Goal: Task Accomplishment & Management: Manage account settings

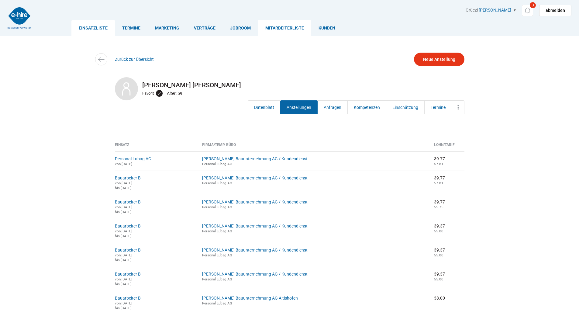
click at [91, 27] on link "Einsatzliste" at bounding box center [92, 28] width 43 height 16
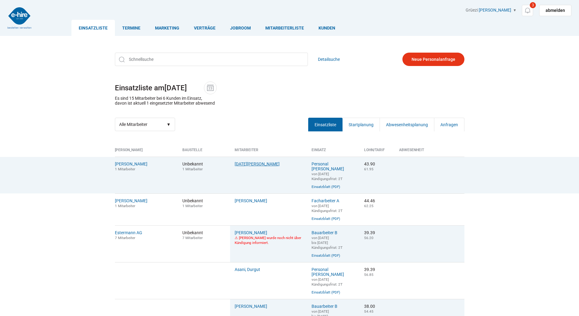
click at [238, 165] on link "Lohri, Stefan" at bounding box center [257, 163] width 45 height 5
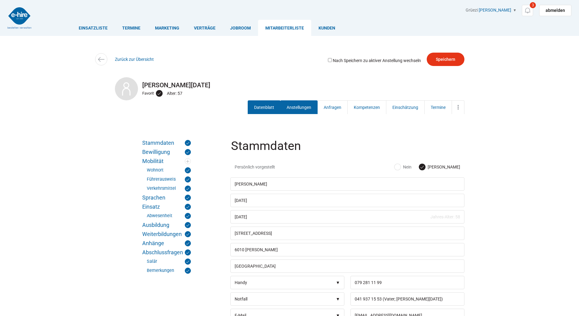
click at [288, 106] on link "Anstellungen" at bounding box center [298, 107] width 37 height 14
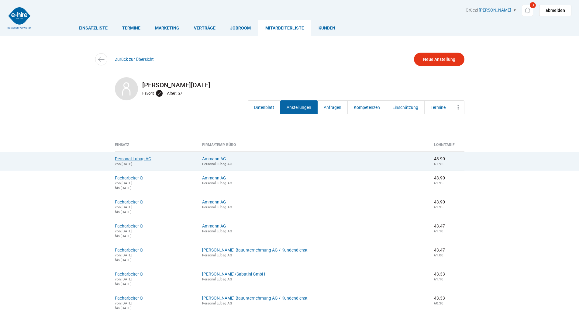
click at [132, 160] on link "Personal Lubag AG" at bounding box center [133, 158] width 36 height 5
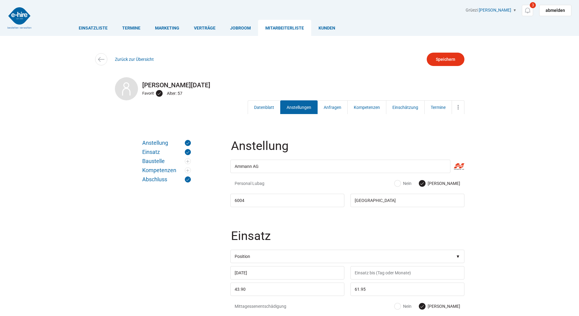
scroll to position [152, 0]
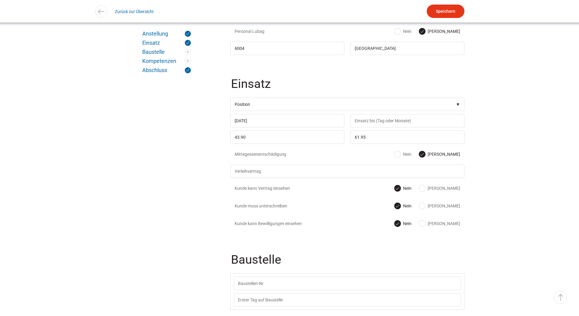
click at [451, 189] on label "[PERSON_NAME]" at bounding box center [439, 188] width 41 height 6
radio input "true"
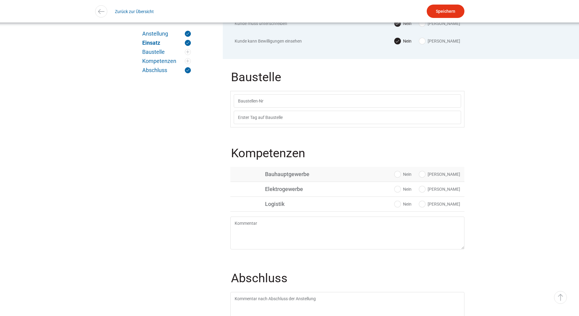
scroll to position [213, 0]
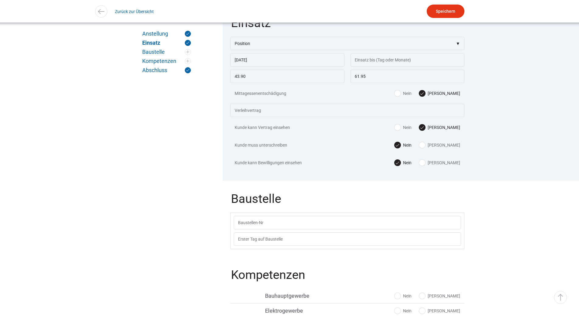
click at [449, 147] on label "[PERSON_NAME]" at bounding box center [439, 145] width 41 height 6
radio input "true"
click at [440, 12] on input "Speichern" at bounding box center [446, 11] width 38 height 13
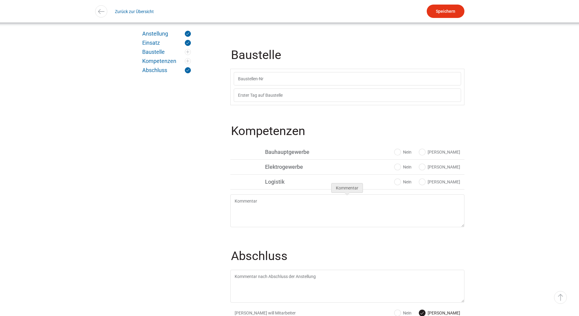
scroll to position [205, 0]
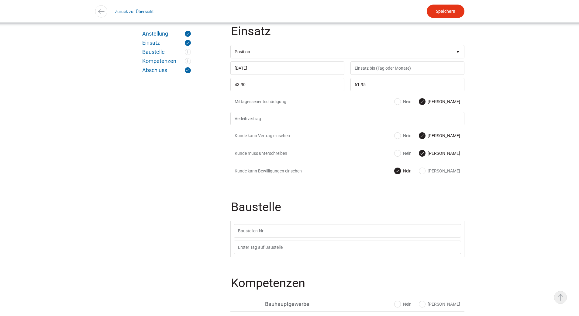
click at [559, 294] on link "▵ Nach oben" at bounding box center [560, 297] width 13 height 13
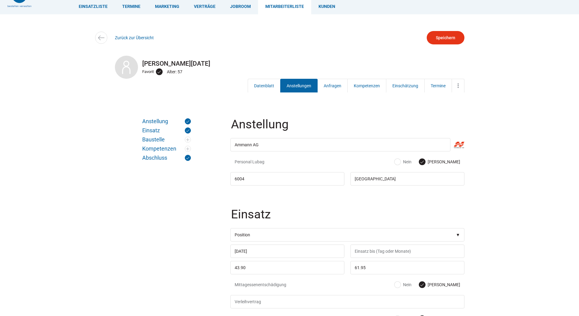
scroll to position [0, 0]
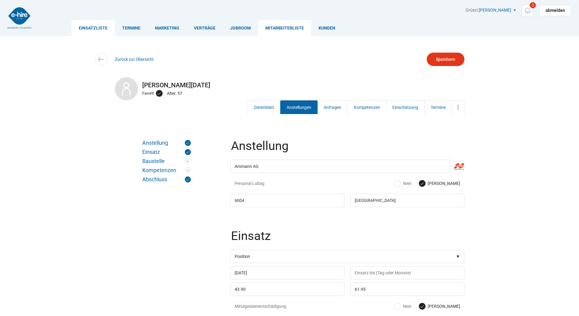
click at [95, 26] on link "Einsatzliste" at bounding box center [92, 28] width 43 height 16
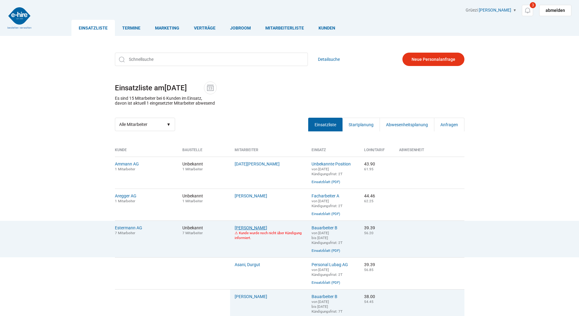
click at [247, 230] on link "Agbugui, Gabriel" at bounding box center [251, 227] width 33 height 5
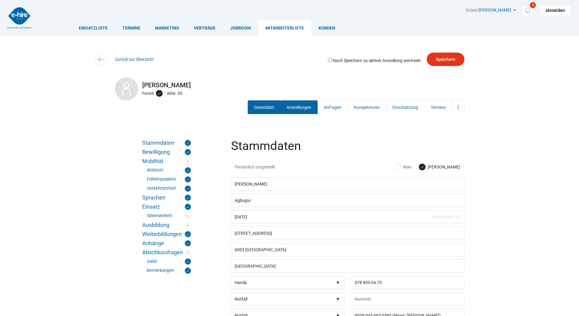
click at [294, 109] on link "Anstellungen" at bounding box center [298, 107] width 37 height 14
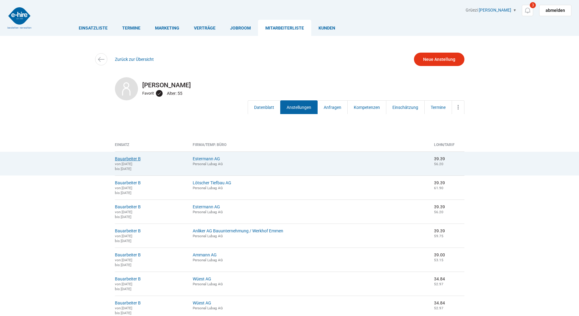
click at [128, 158] on link "Bauarbeiter B" at bounding box center [128, 158] width 26 height 5
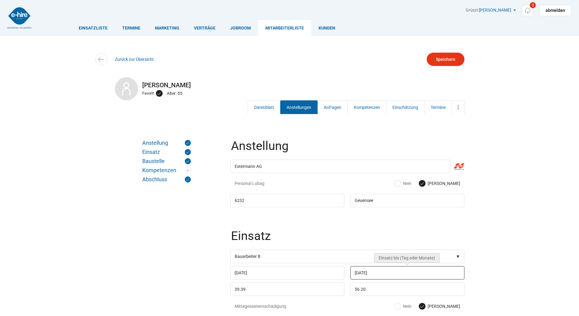
drag, startPoint x: 387, startPoint y: 276, endPoint x: 331, endPoint y: 270, distance: 56.6
click at [331, 266] on div "11.08.2025 14.08.2025" at bounding box center [347, 266] width 234 height 0
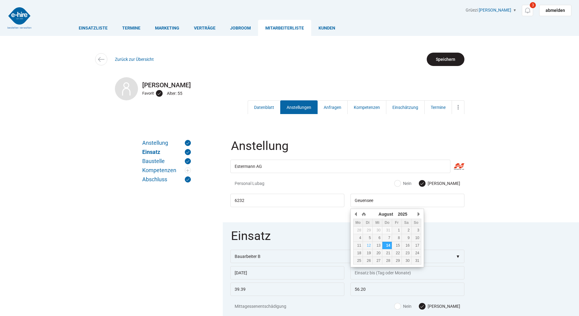
click at [450, 55] on input "Speichern" at bounding box center [446, 59] width 38 height 13
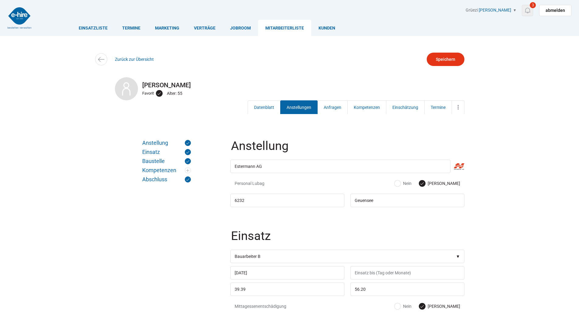
click at [528, 6] on link "3" at bounding box center [527, 10] width 11 height 11
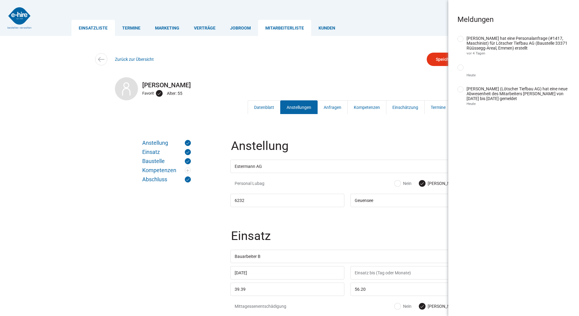
click at [81, 28] on link "Einsatzliste" at bounding box center [92, 28] width 43 height 16
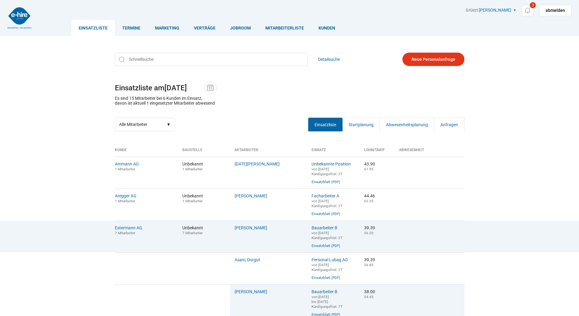
scroll to position [122, 0]
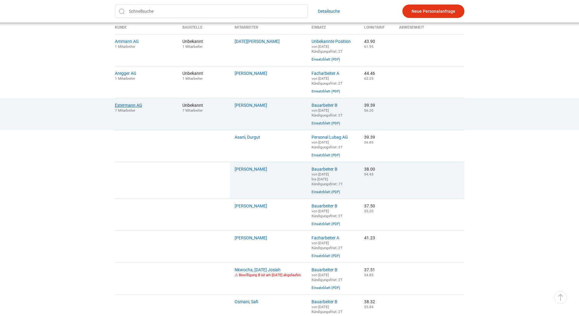
click at [126, 108] on link "Estermann AG" at bounding box center [128, 105] width 27 height 5
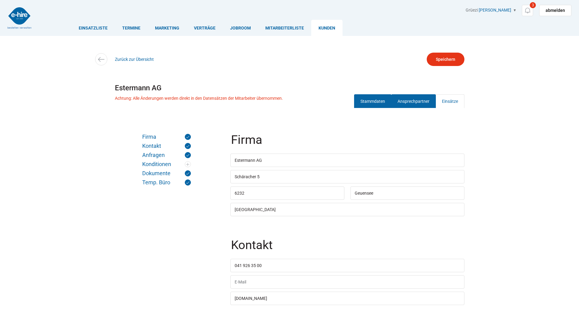
click at [418, 97] on link "Ansprechpartner" at bounding box center [413, 101] width 45 height 14
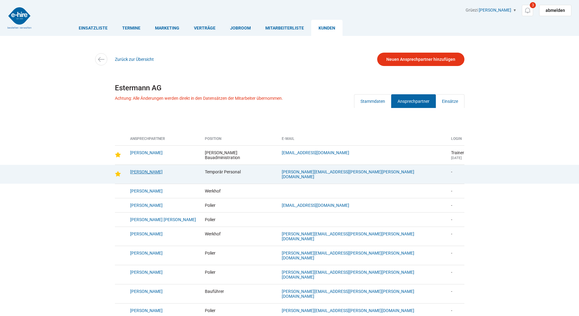
click at [140, 171] on link "Baumli, Deborah" at bounding box center [146, 171] width 33 height 5
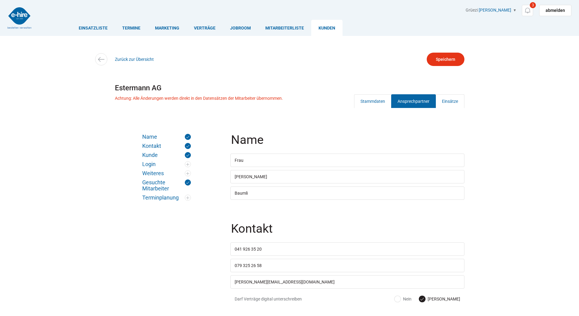
click at [411, 300] on label "Nein" at bounding box center [402, 299] width 17 height 6
radio input "true"
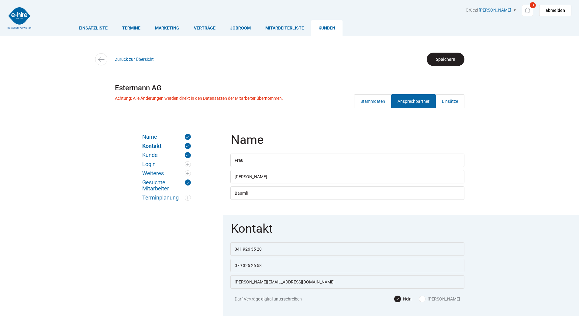
click at [440, 56] on input "Speichern" at bounding box center [446, 59] width 38 height 13
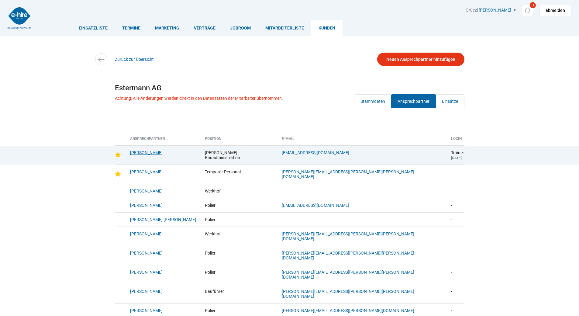
click at [139, 151] on link "Amgarten, Bruno" at bounding box center [146, 152] width 33 height 5
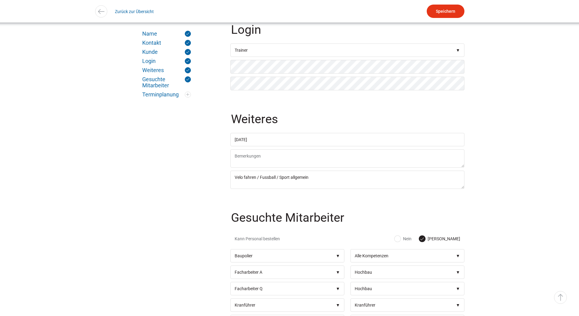
scroll to position [213, 0]
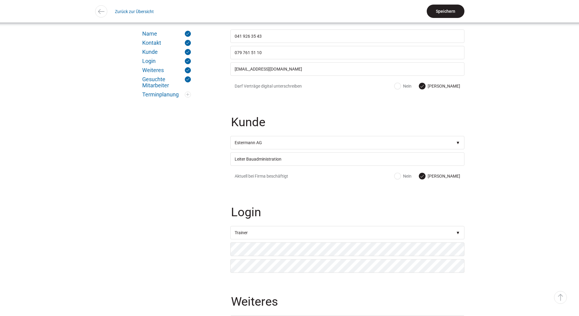
type input"] "[PERSON_NAME][EMAIL_ADDRESS][DOMAIN_NAME]"
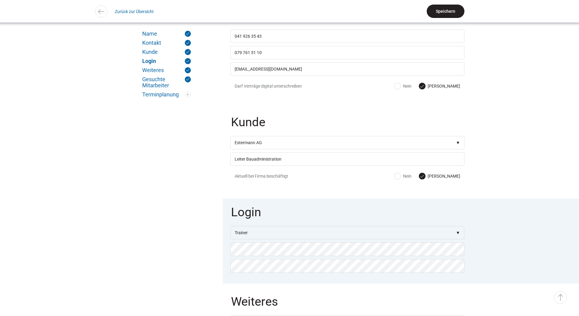
click at [441, 10] on input "Speichern" at bounding box center [446, 11] width 38 height 13
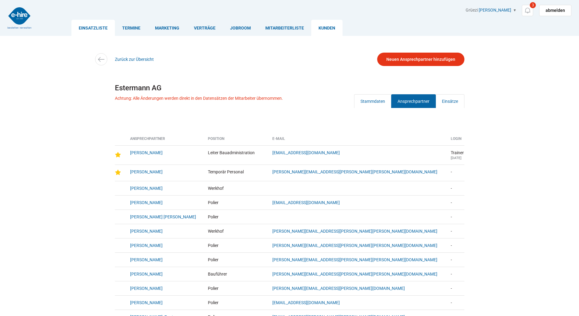
click at [93, 26] on link "Einsatzliste" at bounding box center [92, 28] width 43 height 16
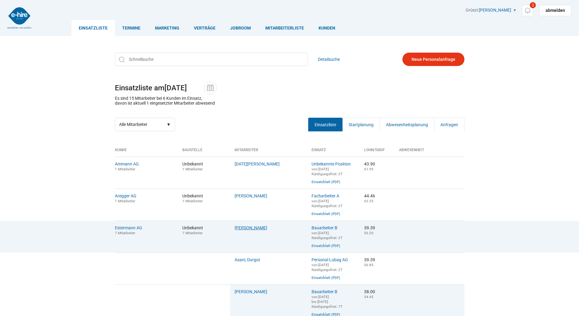
click at [244, 230] on link "Agbugui, Gabriel" at bounding box center [251, 227] width 33 height 5
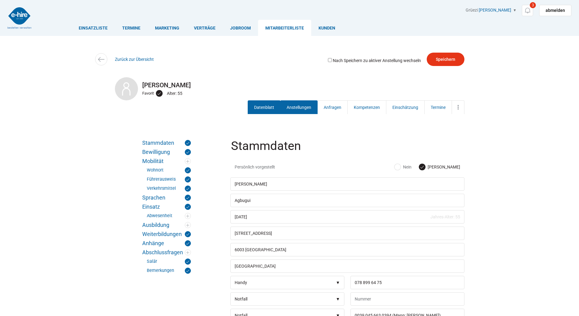
click at [298, 111] on link "Anstellungen" at bounding box center [298, 107] width 37 height 14
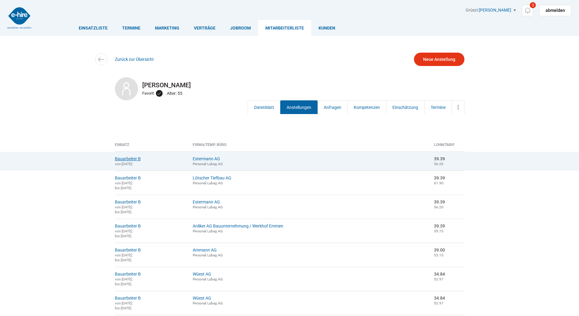
click at [119, 160] on link "Bauarbeiter B" at bounding box center [128, 158] width 26 height 5
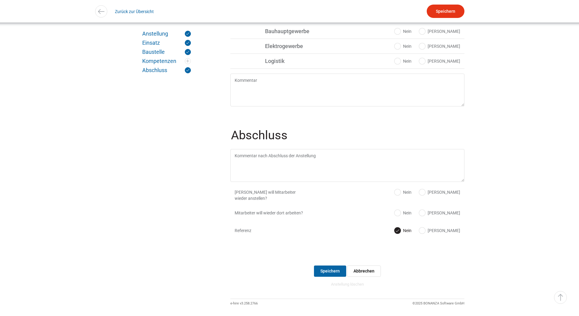
scroll to position [365, 0]
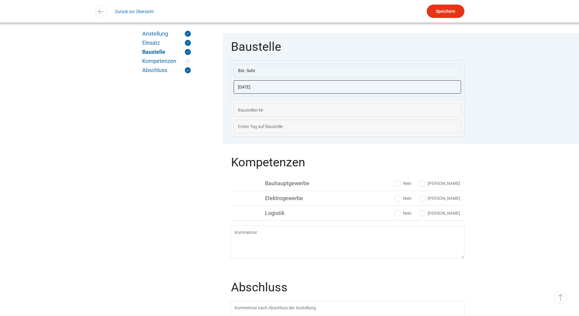
click at [266, 90] on input "[DATE]" at bounding box center [347, 86] width 227 height 13
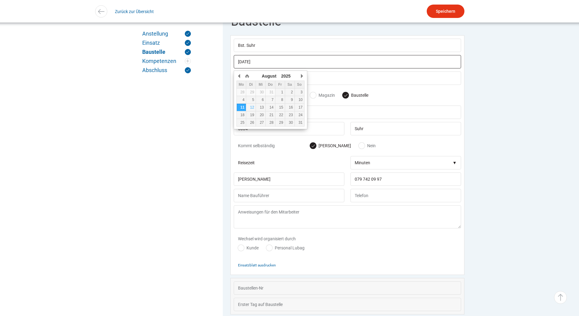
scroll to position [268, 0]
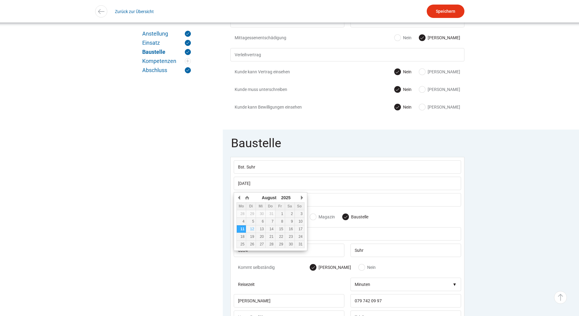
click at [452, 72] on label "[PERSON_NAME]" at bounding box center [439, 72] width 41 height 6
radio input "true"
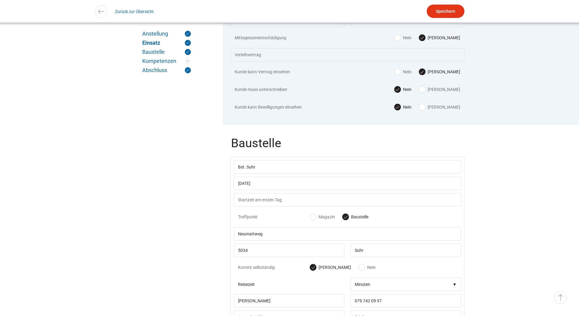
click at [452, 92] on label "[PERSON_NAME]" at bounding box center [439, 89] width 41 height 6
radio input "true"
click at [279, 57] on input "text" at bounding box center [347, 54] width 234 height 13
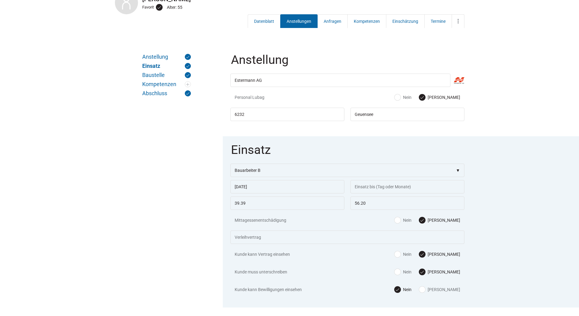
scroll to position [25, 0]
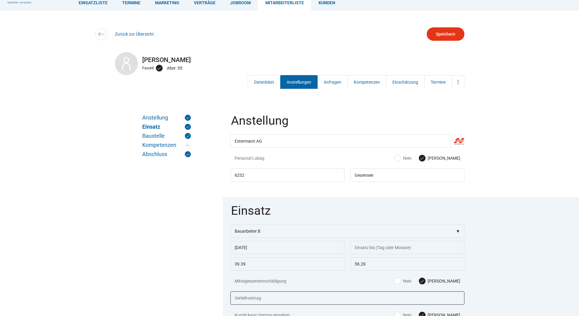
type input "VV Agbugui- Estermann 11.8.2025.pdf"
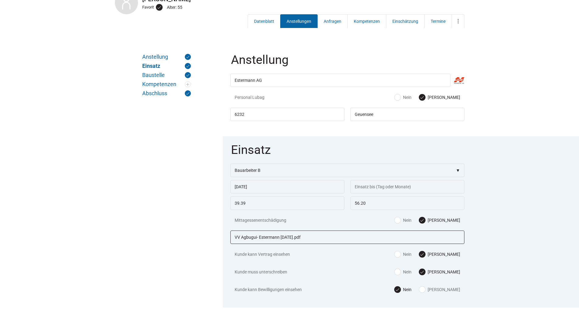
scroll to position [0, 0]
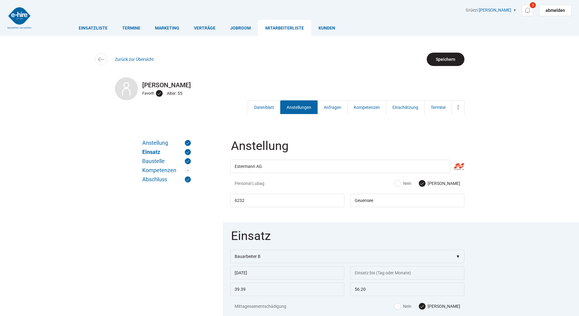
click at [452, 56] on input "Speichern" at bounding box center [446, 59] width 38 height 13
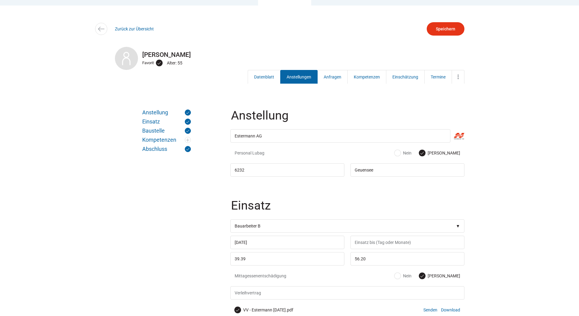
scroll to position [122, 0]
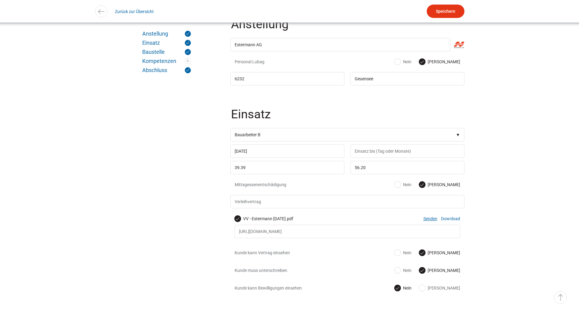
click at [425, 219] on link "Senden" at bounding box center [430, 218] width 14 height 5
click at [443, 15] on input "Speichern" at bounding box center [446, 11] width 38 height 13
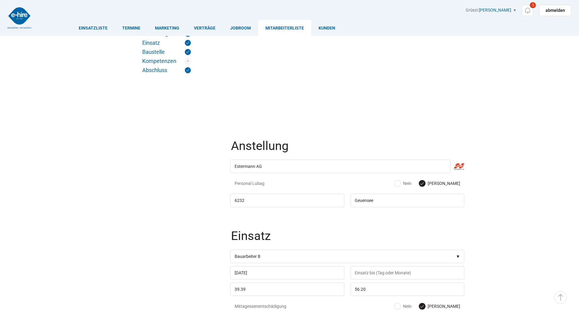
scroll to position [122, 0]
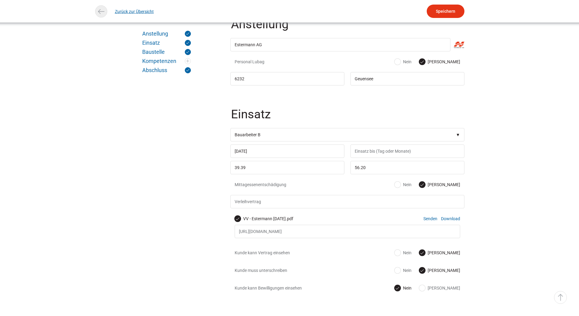
click at [128, 9] on link "Zurück zur Übersicht" at bounding box center [134, 12] width 39 height 14
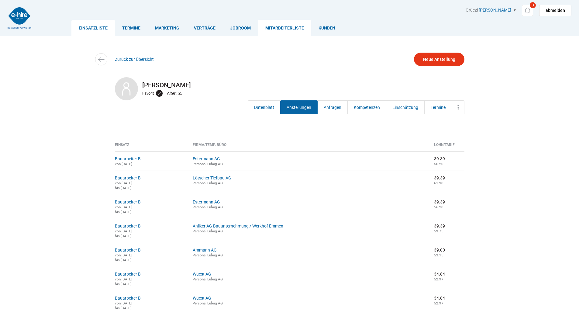
click at [89, 28] on link "Einsatzliste" at bounding box center [92, 28] width 43 height 16
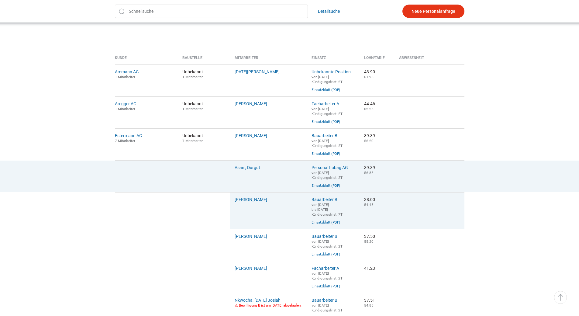
scroll to position [152, 0]
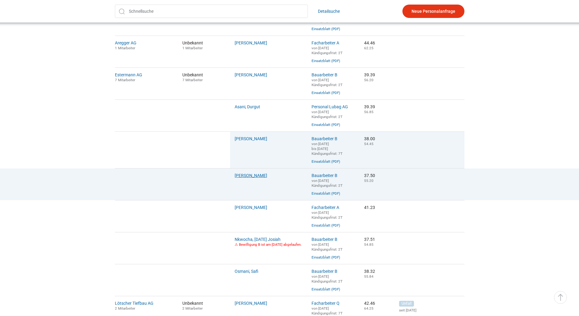
click at [250, 178] on link "[PERSON_NAME]" at bounding box center [251, 175] width 33 height 5
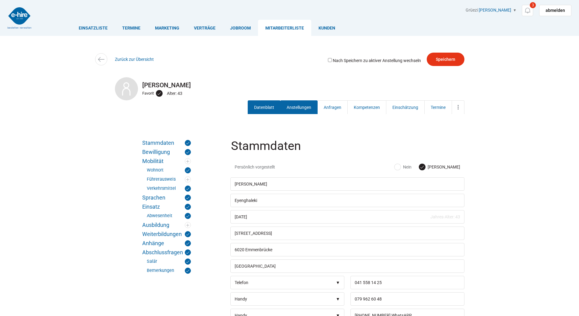
click at [300, 108] on link "Anstellungen" at bounding box center [298, 107] width 37 height 14
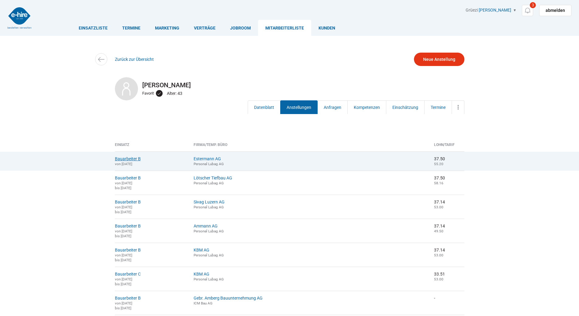
click at [133, 160] on link "Bauarbeiter B" at bounding box center [128, 158] width 26 height 5
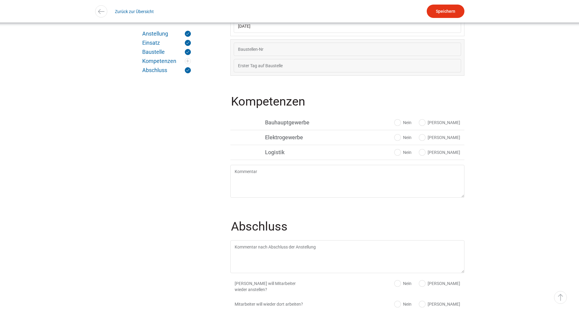
scroll to position [273, 0]
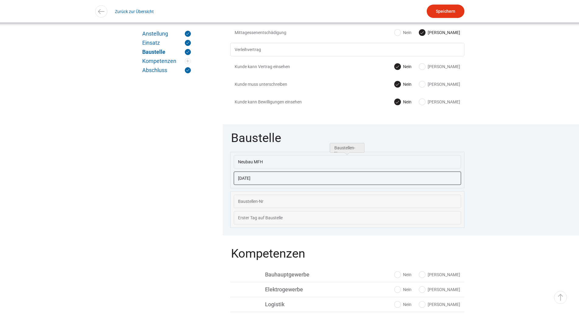
click at [273, 180] on input "11.08.2025" at bounding box center [347, 177] width 227 height 13
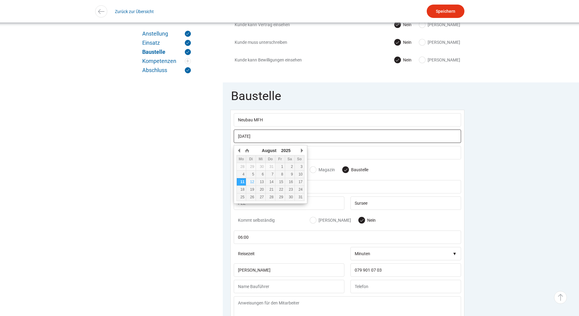
scroll to position [194, 0]
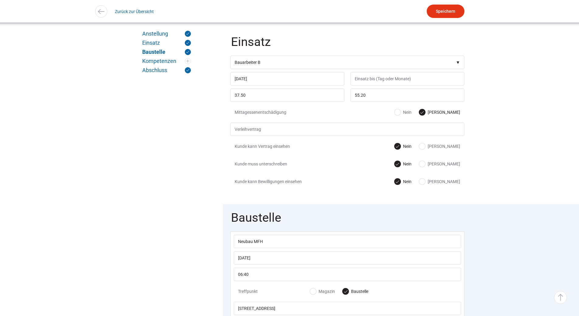
click at [450, 149] on label "Ja" at bounding box center [439, 146] width 41 height 6
radio input "true"
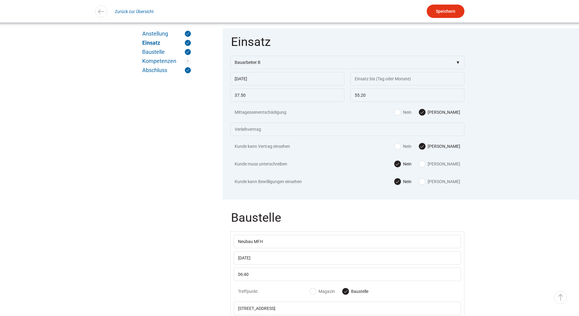
click at [452, 166] on label "[PERSON_NAME]" at bounding box center [439, 164] width 41 height 6
radio input "true"
click at [248, 128] on input "text" at bounding box center [347, 128] width 234 height 13
type input "VV Eyenghaleki-Estermann 11.08.2025.pdf"
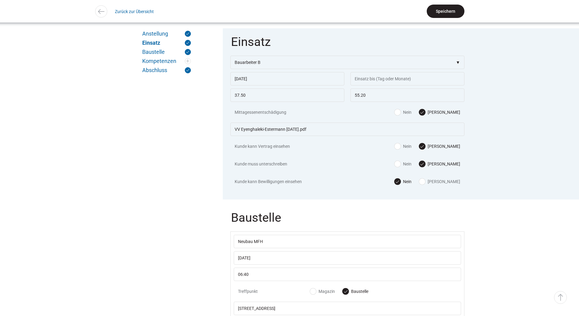
click at [444, 15] on input "Speichern" at bounding box center [446, 11] width 38 height 13
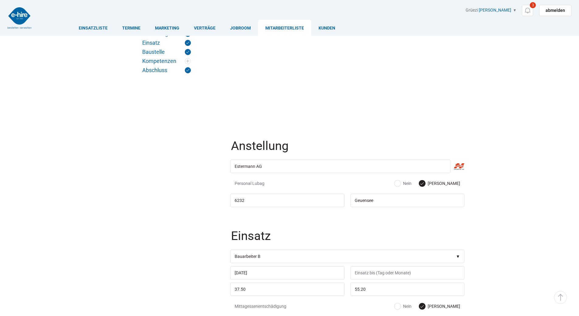
scroll to position [194, 0]
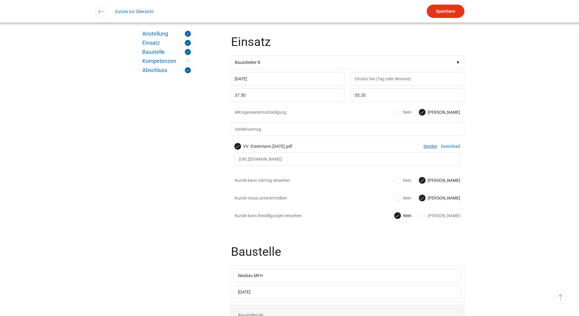
click at [431, 148] on link "Senden" at bounding box center [430, 146] width 14 height 5
click at [136, 15] on link "Zurück zur Übersicht" at bounding box center [134, 12] width 39 height 14
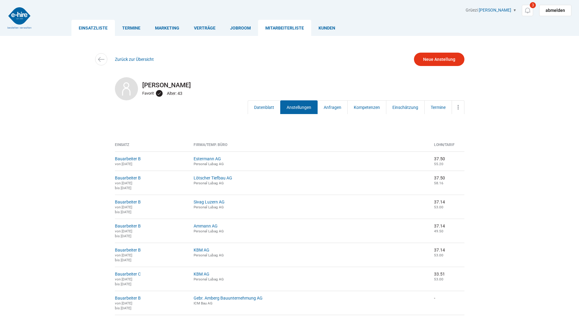
click at [93, 30] on link "Einsatzliste" at bounding box center [92, 28] width 43 height 16
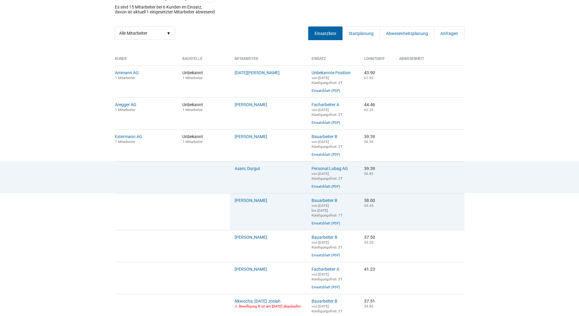
scroll to position [122, 0]
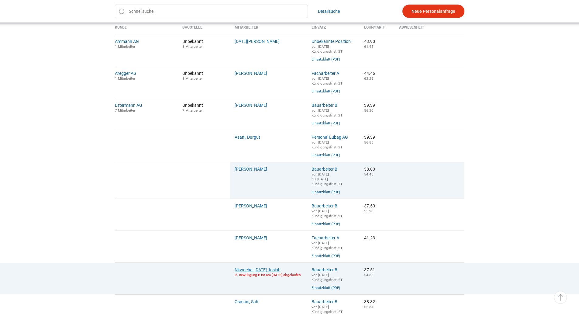
click at [266, 272] on link "Nkwocha, [DATE] Josiah" at bounding box center [258, 269] width 46 height 5
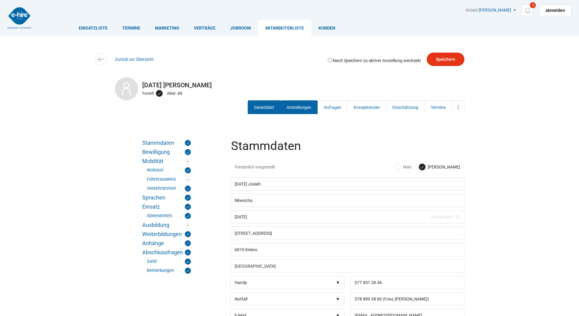
click at [301, 105] on link "Anstellungen" at bounding box center [298, 107] width 37 height 14
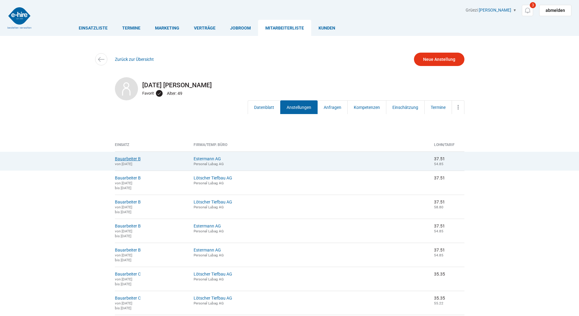
click at [127, 159] on link "Bauarbeiter B" at bounding box center [128, 158] width 26 height 5
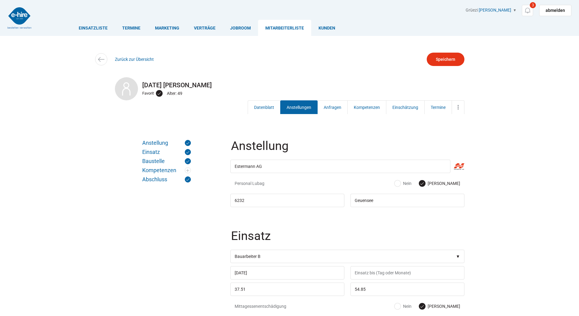
scroll to position [122, 0]
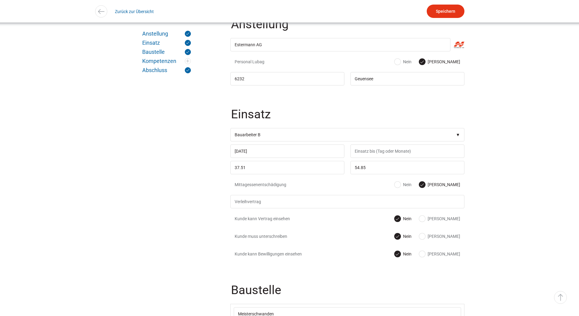
click at [453, 220] on label "[PERSON_NAME]" at bounding box center [439, 218] width 41 height 6
radio input "true"
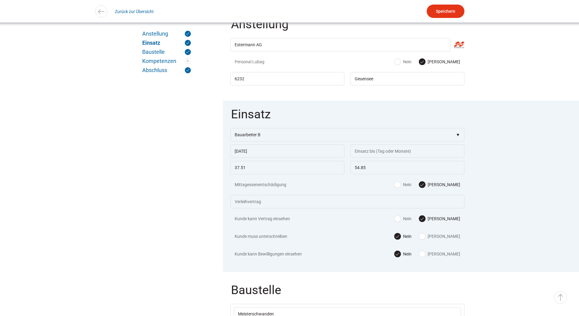
click at [453, 239] on label "[PERSON_NAME]" at bounding box center [439, 236] width 41 height 6
radio input "true"
click at [277, 202] on input "text" at bounding box center [347, 201] width 234 height 13
type input "VV Nkwocha-Estermann [DATE].pdf"
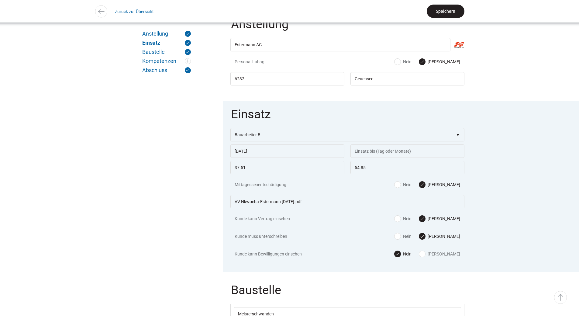
click at [442, 10] on input "Speichern" at bounding box center [446, 11] width 38 height 13
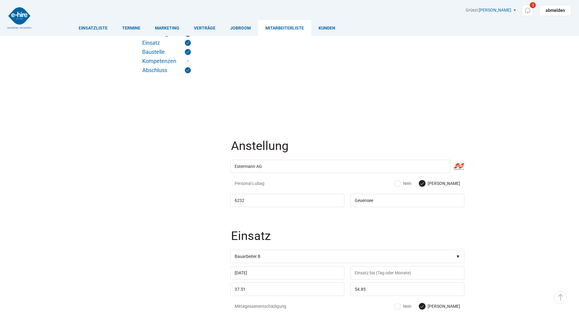
scroll to position [122, 0]
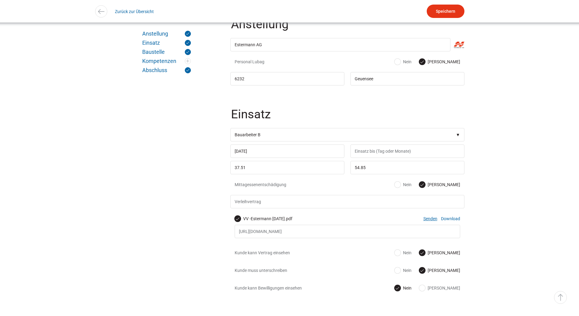
click at [427, 220] on link "Senden" at bounding box center [430, 218] width 14 height 5
click at [128, 10] on link "Zurück zur Übersicht" at bounding box center [134, 12] width 39 height 14
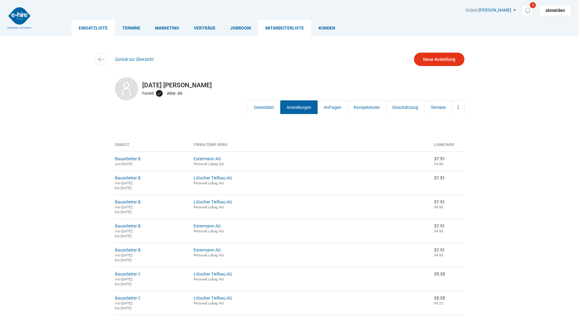
click at [90, 30] on link "Einsatzliste" at bounding box center [92, 28] width 43 height 16
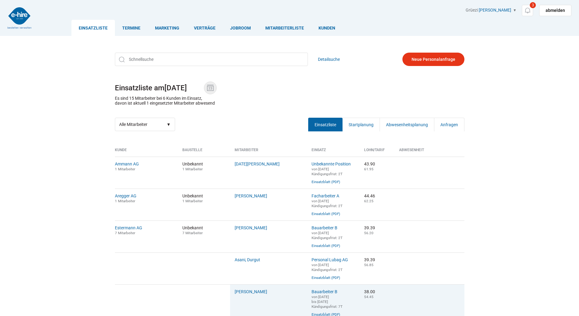
click at [210, 87] on img at bounding box center [210, 87] width 9 height 9
click at [204, 87] on input "12.08.2025" at bounding box center [184, 88] width 40 height 9
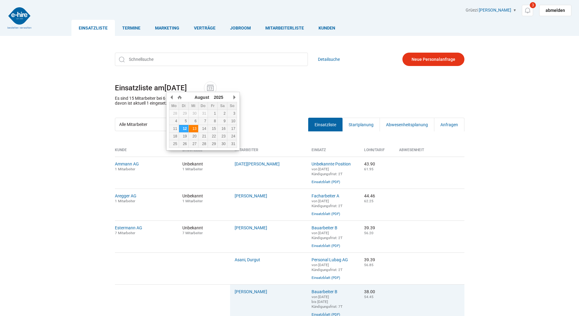
click at [192, 128] on div "13" at bounding box center [193, 128] width 9 height 4
type input "13.08.2025"
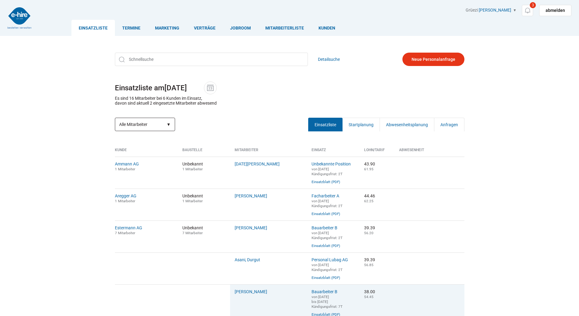
click at [149, 129] on select "Alle Mitarbeiter Abwesende Mitarbeiter Neue Mitarbeiter" at bounding box center [145, 124] width 60 height 13
select select "?date=13.08.2025&filter=neu"
click at [115, 118] on select "Alle Mitarbeiter Abwesende Mitarbeiter Neue Mitarbeiter" at bounding box center [145, 124] width 60 height 13
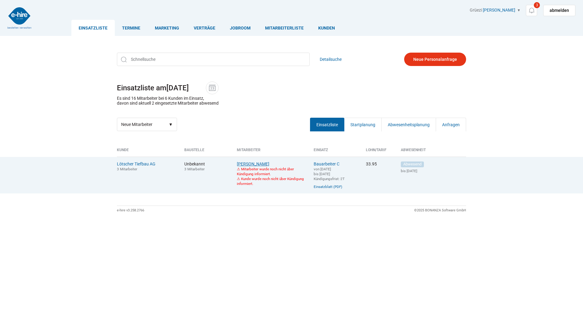
click at [248, 164] on link "[PERSON_NAME]" at bounding box center [253, 163] width 33 height 5
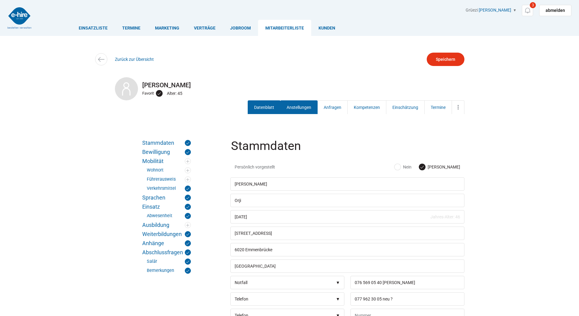
click at [296, 107] on link "Anstellungen" at bounding box center [298, 107] width 37 height 14
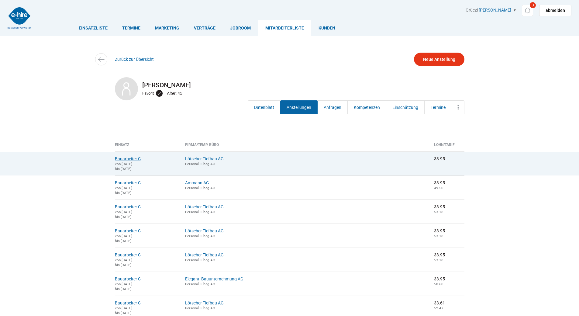
click at [122, 159] on link "Bauarbeiter C" at bounding box center [128, 158] width 26 height 5
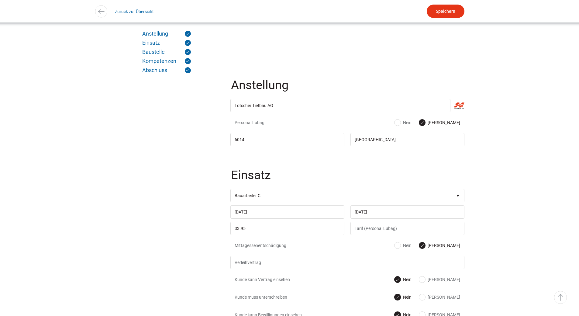
scroll to position [213, 0]
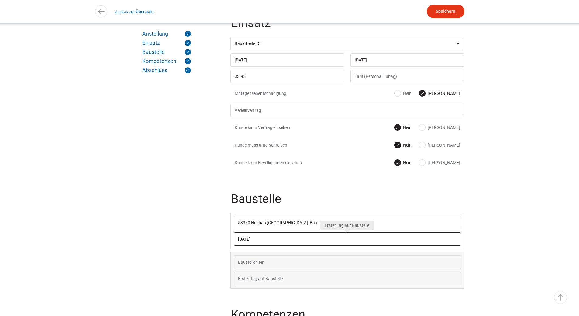
click at [271, 242] on input "13.08.2025" at bounding box center [347, 238] width 227 height 13
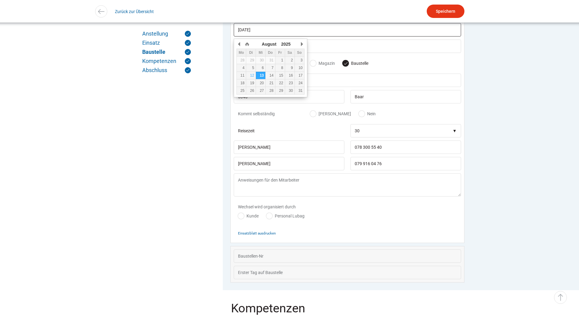
scroll to position [424, 0]
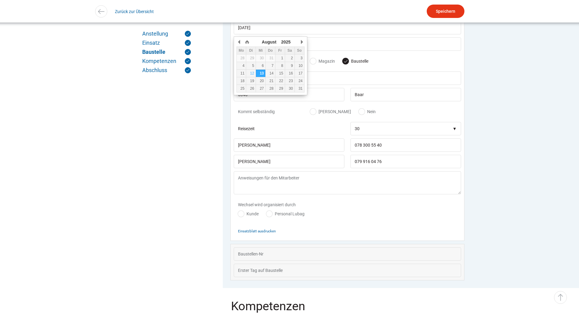
click at [338, 230] on div "Einsatzblatt ausdrucken" at bounding box center [347, 230] width 227 height 13
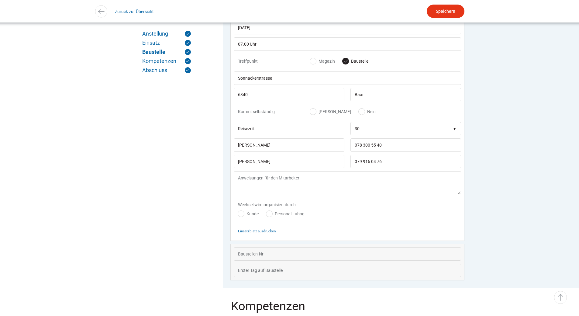
scroll to position [363, 0]
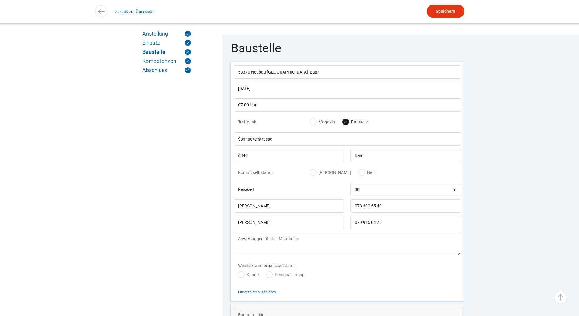
click at [313, 175] on label "[PERSON_NAME]" at bounding box center [330, 172] width 41 height 6
radio input "true"
click at [238, 244] on textarea at bounding box center [347, 243] width 227 height 23
type textarea "Tankstelle 05:40 UHR"
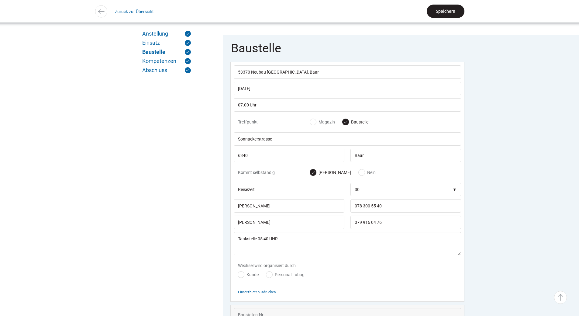
click at [456, 15] on input "Speichern" at bounding box center [446, 11] width 38 height 13
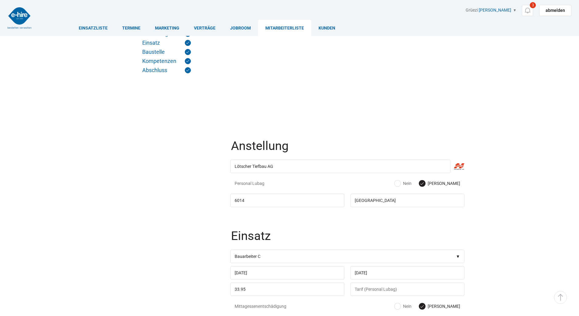
scroll to position [363, 0]
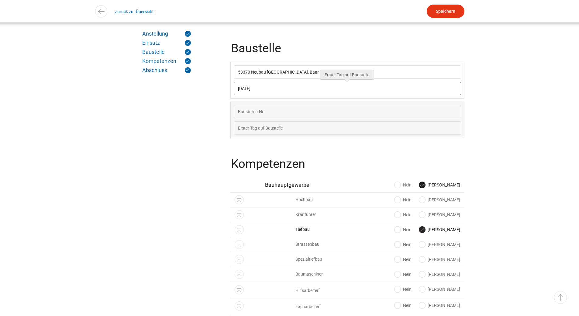
click at [272, 95] on input "13.08.2025" at bounding box center [347, 88] width 227 height 13
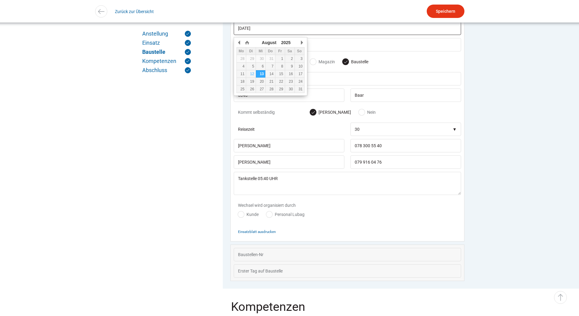
scroll to position [424, 0]
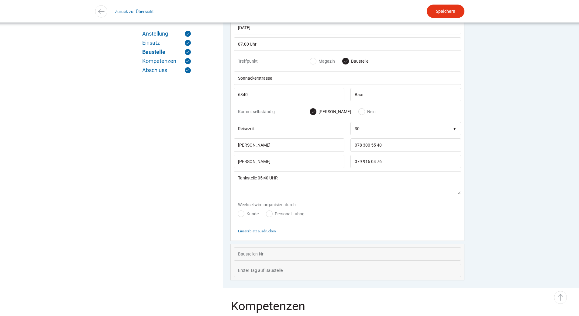
click at [250, 233] on small "Einsatzblatt ausdrucken" at bounding box center [257, 231] width 38 height 4
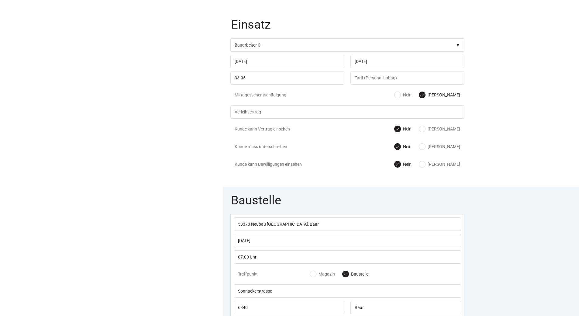
scroll to position [90, 0]
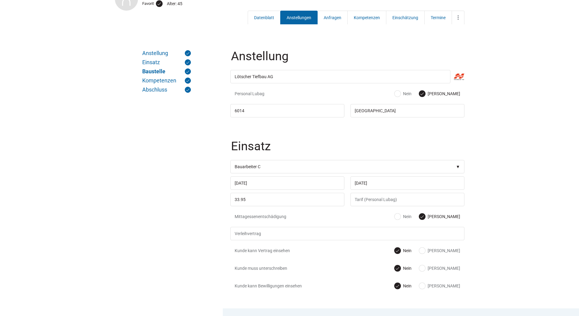
click at [301, 15] on link "Anstellungen" at bounding box center [298, 18] width 37 height 14
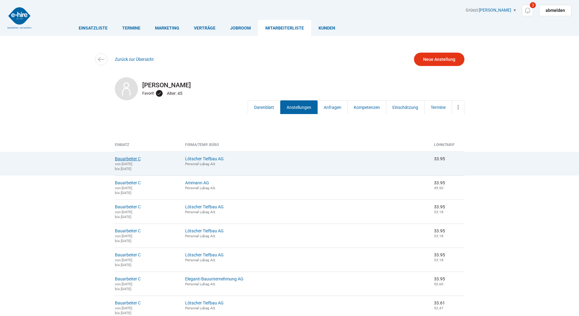
click at [126, 159] on link "Bauarbeiter C" at bounding box center [128, 158] width 26 height 5
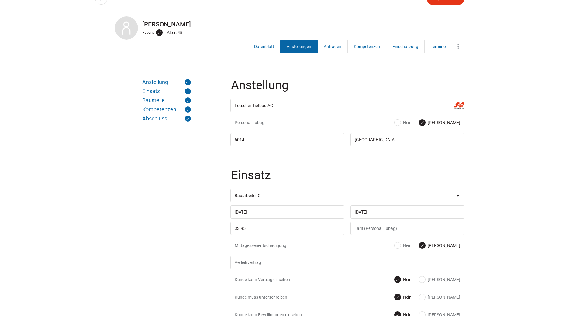
scroll to position [213, 0]
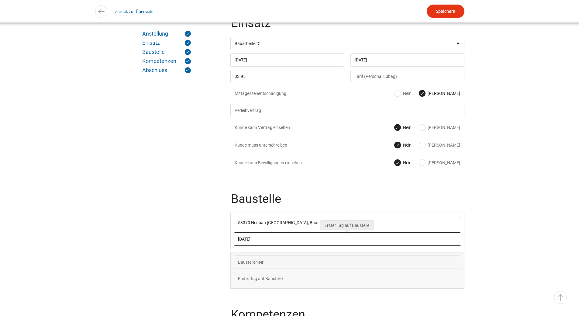
click at [274, 237] on input "[DATE]" at bounding box center [347, 238] width 227 height 13
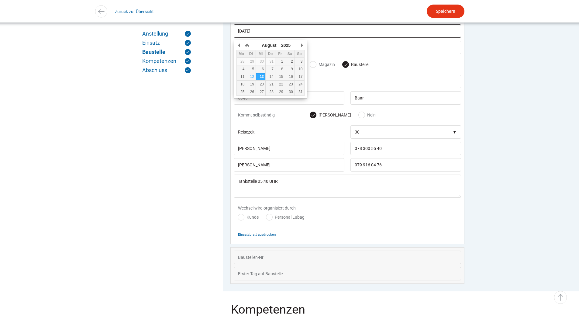
scroll to position [424, 0]
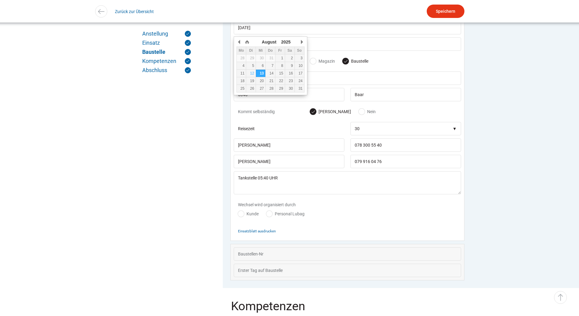
click at [387, 222] on div "Wechsel wird organisiert durch Kunde Personal Lubag" at bounding box center [347, 210] width 227 height 27
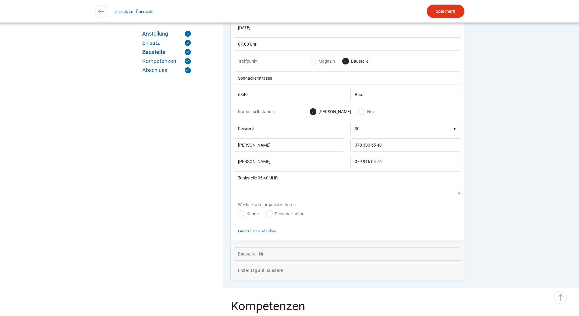
click at [252, 233] on small "Einsatzblatt ausdrucken" at bounding box center [257, 231] width 38 height 4
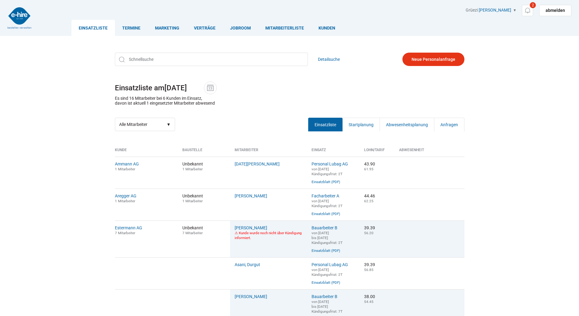
click at [81, 20] on link "Einsatzliste" at bounding box center [92, 28] width 43 height 16
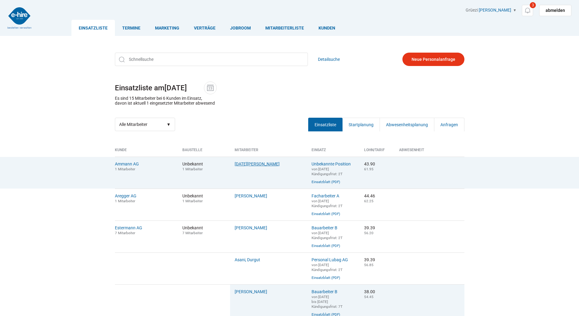
click at [242, 165] on link "[DATE][PERSON_NAME]" at bounding box center [257, 163] width 45 height 5
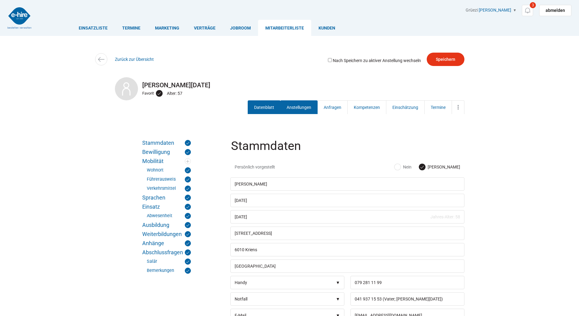
click at [295, 104] on link "Anstellungen" at bounding box center [298, 107] width 37 height 14
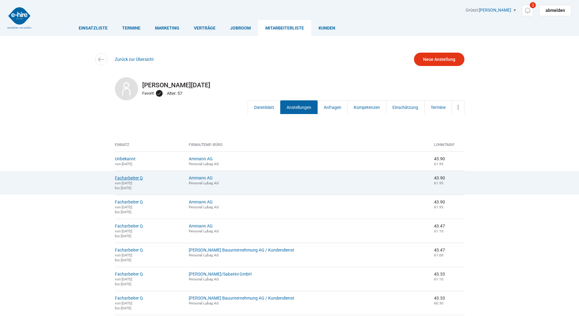
click at [134, 177] on link "Facharbeiter Q" at bounding box center [129, 177] width 28 height 5
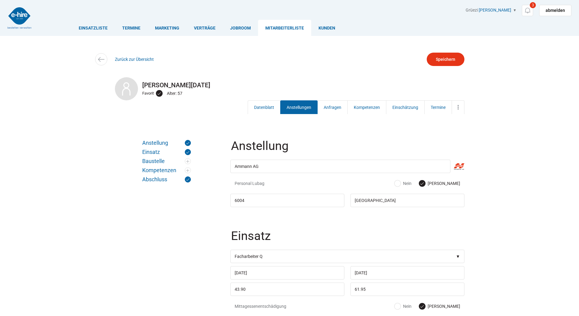
scroll to position [30, 0]
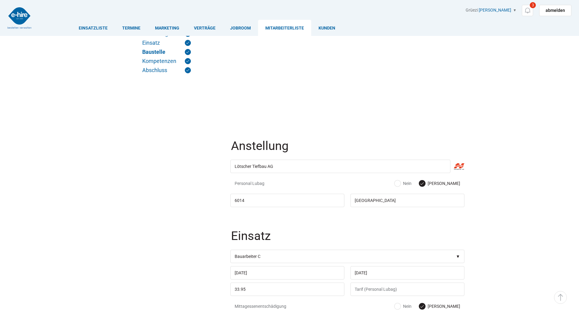
scroll to position [424, 0]
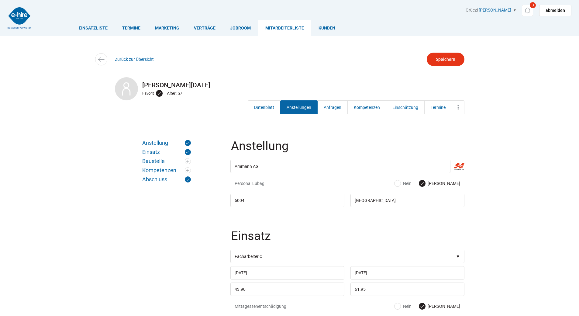
scroll to position [30, 0]
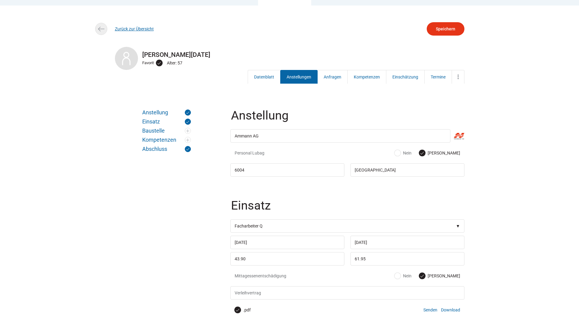
click at [127, 28] on link "Zurück zur Übersicht" at bounding box center [134, 28] width 39 height 5
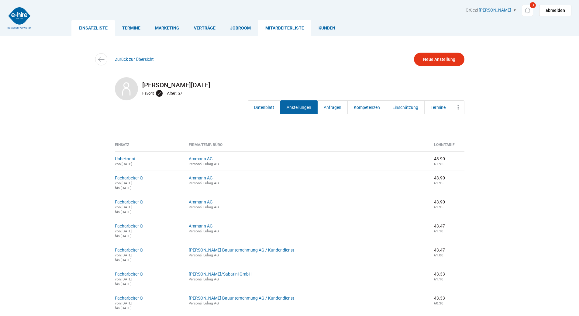
click at [94, 28] on link "Einsatzliste" at bounding box center [92, 28] width 43 height 16
